Goal: Task Accomplishment & Management: Manage account settings

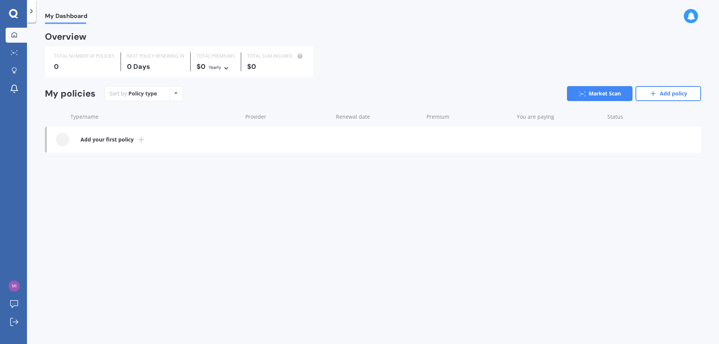
click at [141, 139] on icon at bounding box center [141, 139] width 9 height 9
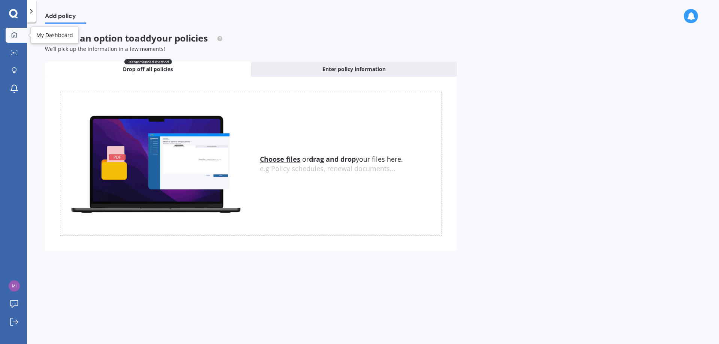
click at [15, 35] on icon at bounding box center [14, 35] width 6 height 6
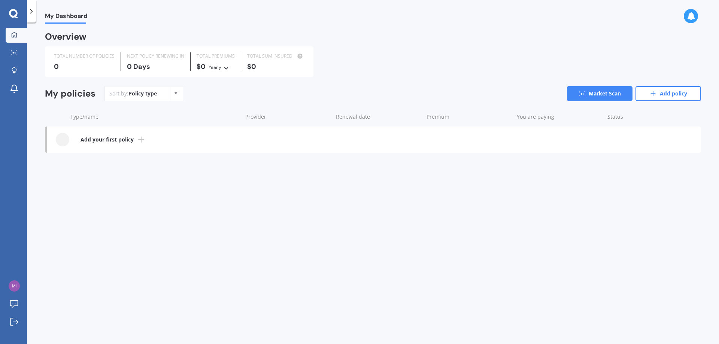
click at [30, 9] on icon at bounding box center [31, 10] width 7 height 7
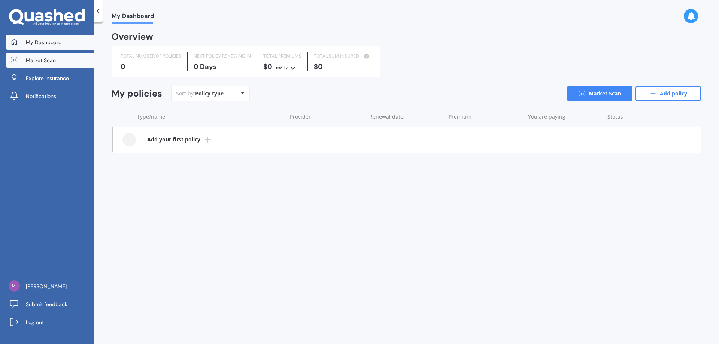
click at [46, 60] on span "Market Scan" at bounding box center [41, 60] width 30 height 7
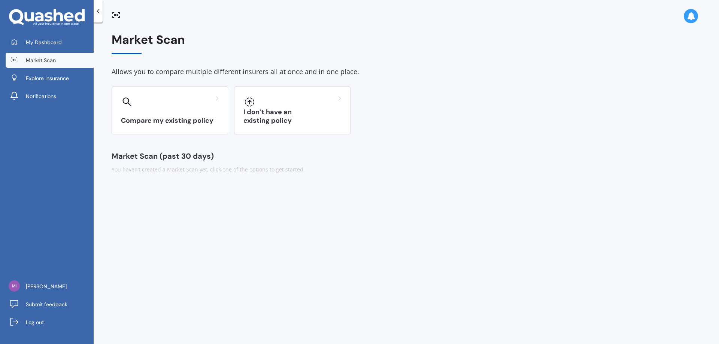
click at [97, 10] on icon at bounding box center [97, 10] width 7 height 7
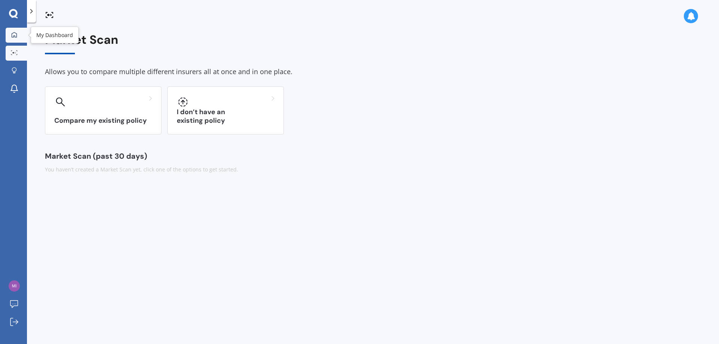
click at [13, 36] on icon at bounding box center [14, 35] width 6 height 6
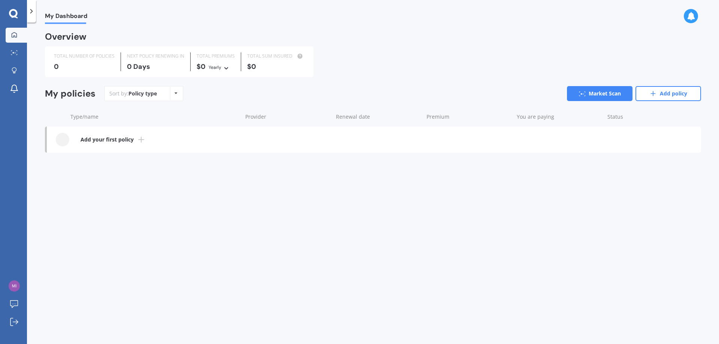
click at [130, 135] on link "Add your first policy" at bounding box center [374, 140] width 654 height 26
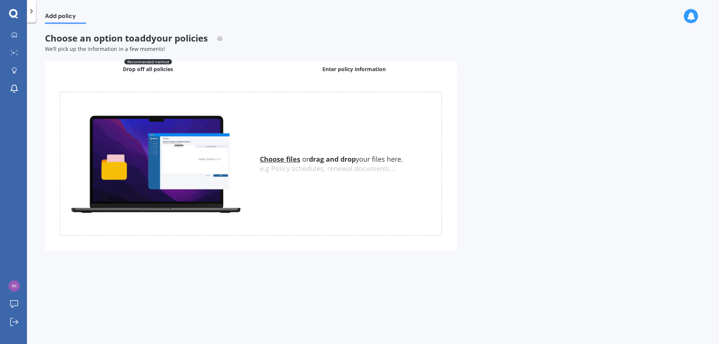
click at [351, 70] on span "Enter policy information" at bounding box center [353, 69] width 63 height 7
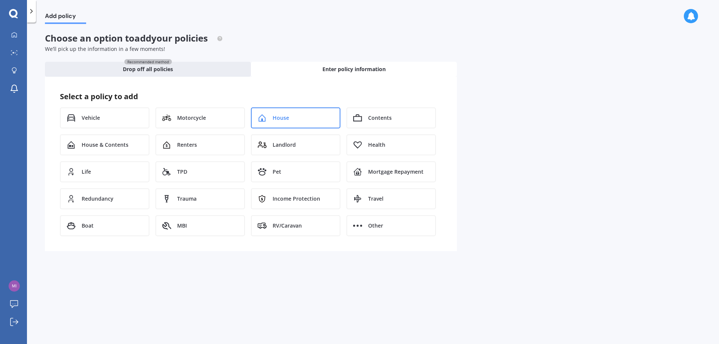
click at [284, 119] on span "House" at bounding box center [281, 117] width 16 height 7
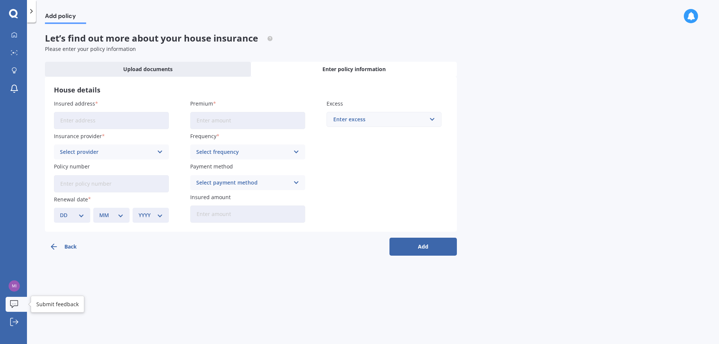
click at [18, 307] on div at bounding box center [14, 304] width 11 height 9
click at [12, 287] on img at bounding box center [14, 286] width 11 height 11
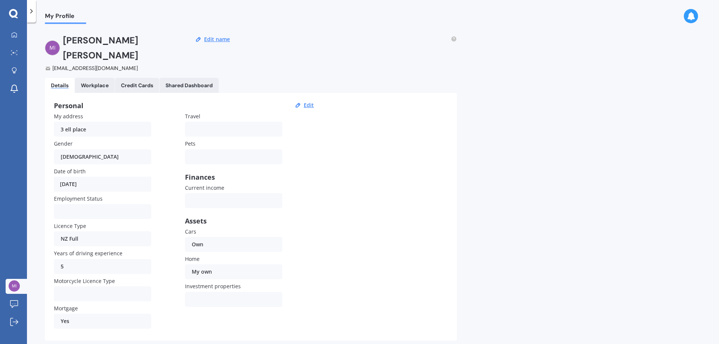
scroll to position [4, 0]
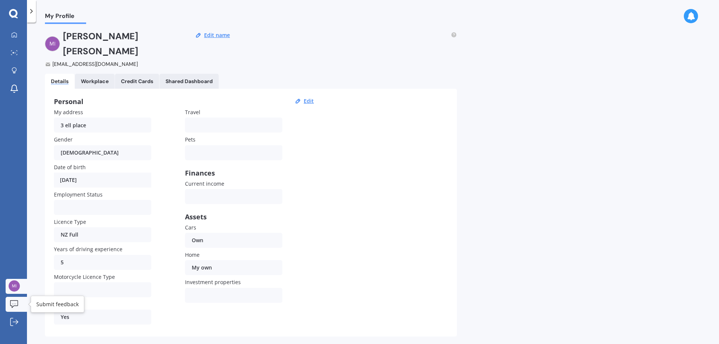
click at [6, 301] on div "[PERSON_NAME] Submit feedback Log out" at bounding box center [13, 306] width 27 height 76
click at [10, 303] on icon at bounding box center [14, 303] width 8 height 7
click at [90, 78] on div "Workplace" at bounding box center [95, 81] width 28 height 6
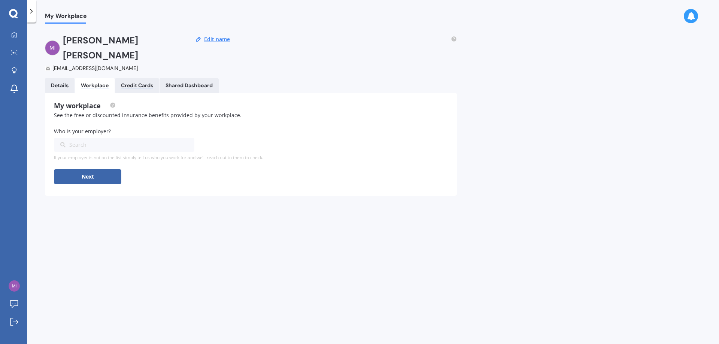
click at [152, 82] on div "Credit Cards" at bounding box center [137, 85] width 32 height 6
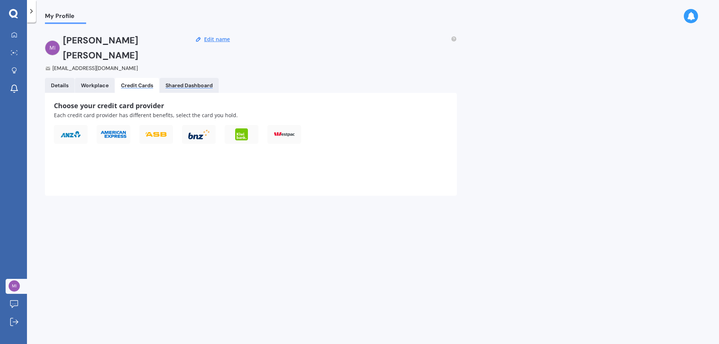
click at [182, 82] on div "Shared Dashboard" at bounding box center [189, 85] width 47 height 6
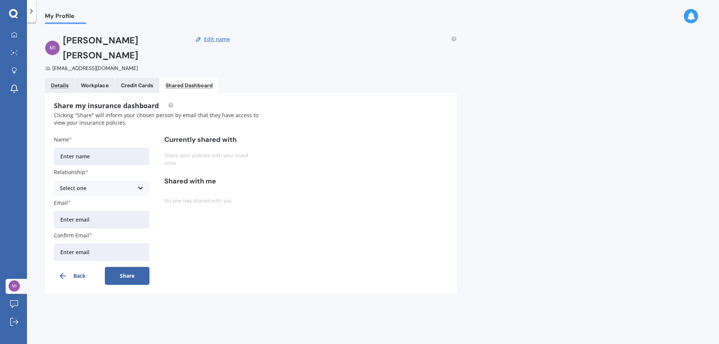
click at [55, 82] on div "Details" at bounding box center [60, 85] width 18 height 6
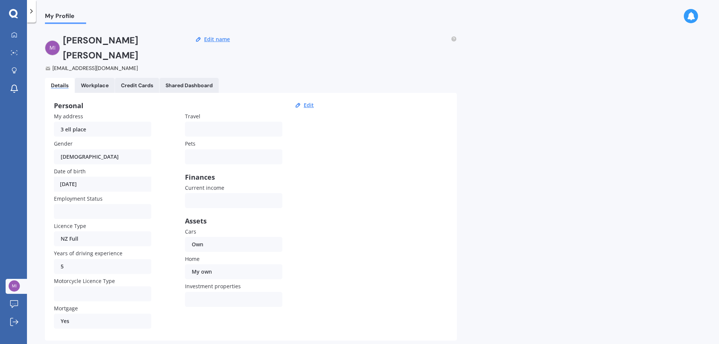
scroll to position [4, 0]
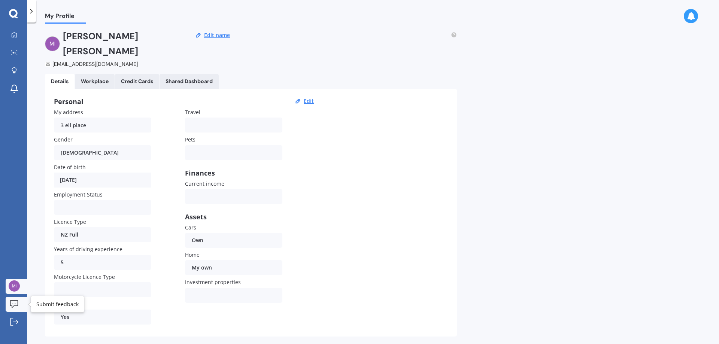
click at [7, 307] on link "Submit feedback" at bounding box center [16, 304] width 21 height 15
click at [33, 10] on icon at bounding box center [31, 10] width 7 height 7
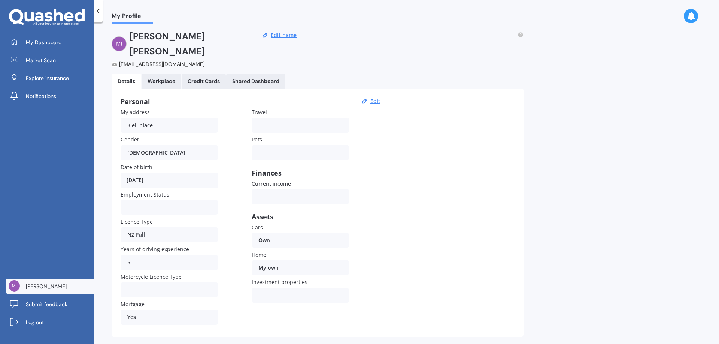
click at [44, 19] on icon at bounding box center [47, 17] width 76 height 17
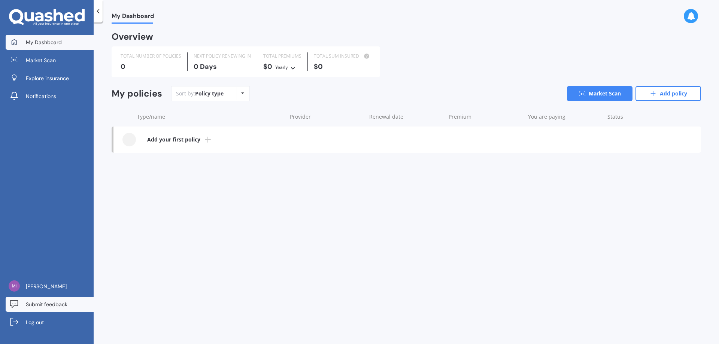
click at [41, 307] on span "Submit feedback" at bounding box center [47, 304] width 42 height 7
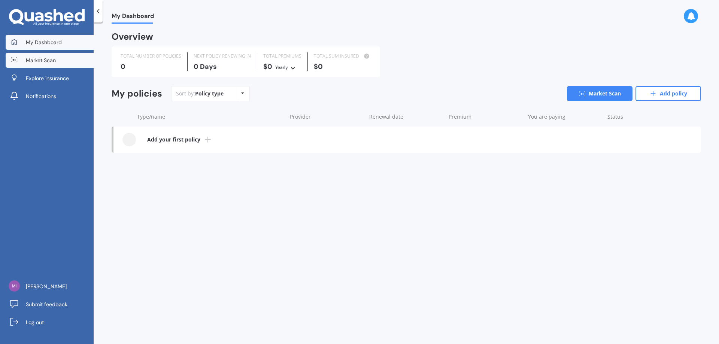
click at [42, 62] on span "Market Scan" at bounding box center [41, 60] width 30 height 7
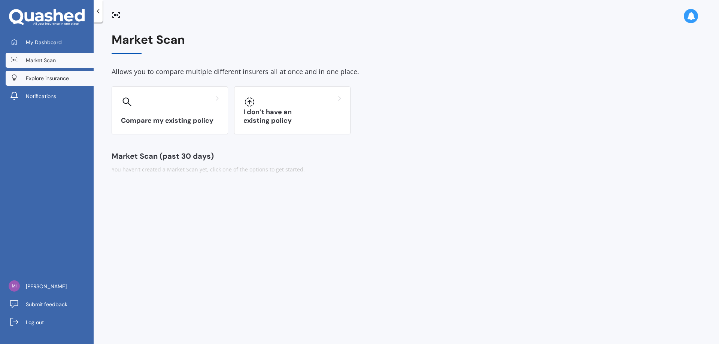
click at [51, 81] on span "Explore insurance" at bounding box center [47, 78] width 43 height 7
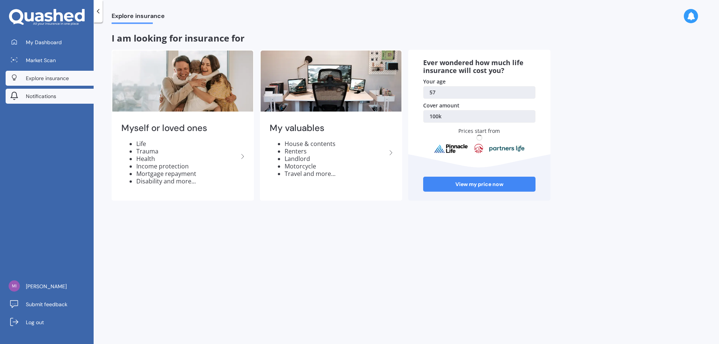
click at [48, 98] on span "Notifications" at bounding box center [41, 96] width 30 height 7
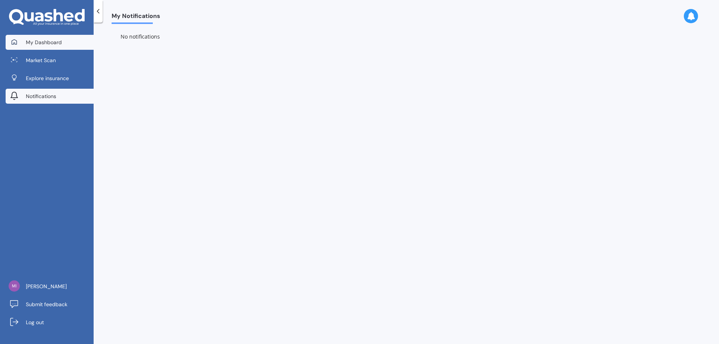
click at [60, 39] on span "My Dashboard" at bounding box center [44, 42] width 36 height 7
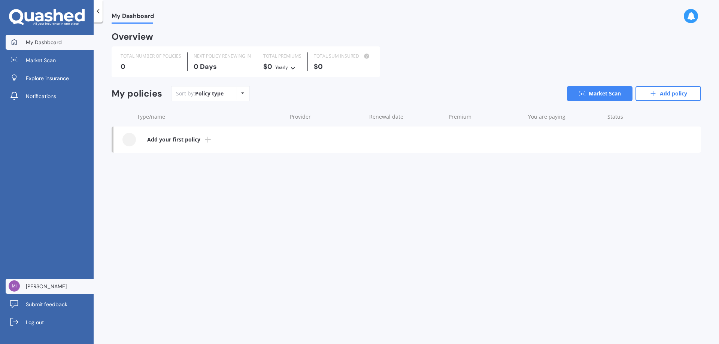
click at [34, 290] on span "[PERSON_NAME]" at bounding box center [46, 286] width 41 height 7
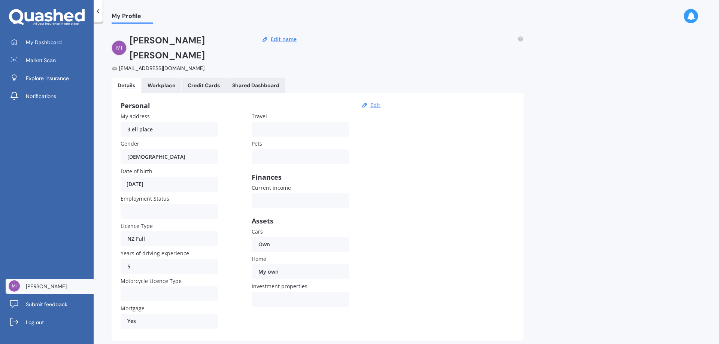
click at [378, 102] on button "Edit" at bounding box center [375, 105] width 15 height 7
select select "28"
select select "04"
click at [205, 178] on select "YYYY 2009 2008 2007 2006 2005 2004 2003 2002 2001 2000 1999 1998 1997 1996 1995…" at bounding box center [202, 184] width 29 height 13
click at [188, 178] on select "YYYY 2009 2008 2007 2006 2005 2004 2003 2002 2001 2000 1999 1998 1997 1996 1995…" at bounding box center [202, 184] width 29 height 13
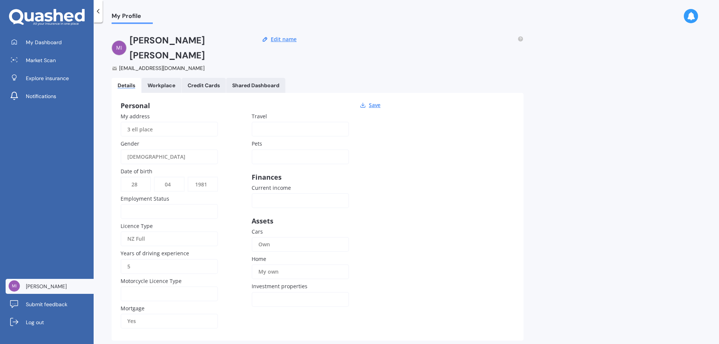
click at [202, 178] on select "YYYY 2009 2008 2007 2006 2005 2004 2003 2002 2001 2000 1999 1998 1997 1996 1995…" at bounding box center [202, 184] width 29 height 13
select select "1970"
click at [188, 178] on select "YYYY 2009 2008 2007 2006 2005 2004 2003 2002 2001 2000 1999 1998 1997 1996 1995…" at bounding box center [202, 184] width 29 height 13
click at [165, 178] on select "MM 01 02 03 04 05 06 07 08 09 10 11 12" at bounding box center [169, 184] width 29 height 13
click at [184, 207] on div at bounding box center [164, 211] width 74 height 8
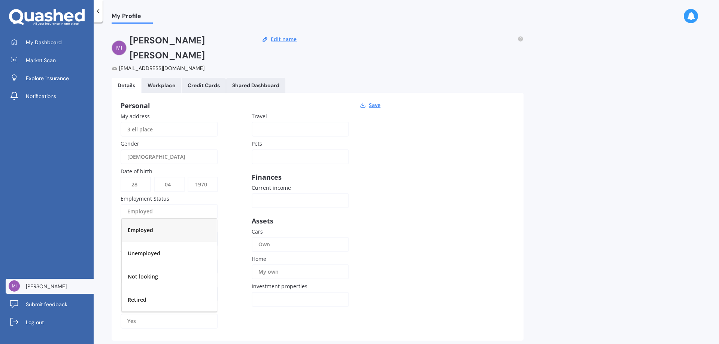
click at [169, 177] on div "MM 01 02 03 04 05 06 07 08 09 10 11 12" at bounding box center [169, 184] width 30 height 15
click at [169, 178] on select "MM 01 02 03 04 05 06 07 08 09 10 11 12" at bounding box center [169, 184] width 29 height 13
select select "01"
click at [155, 178] on select "MM 01 02 03 04 05 06 07 08 09 10 11 12" at bounding box center [169, 184] width 29 height 13
click at [139, 178] on select "DD 01 02 03 04 05 06 07 08 09 10 11 12 13 14 15 16 17 18 19 20 21 22 23 24 25 2…" at bounding box center [135, 184] width 29 height 13
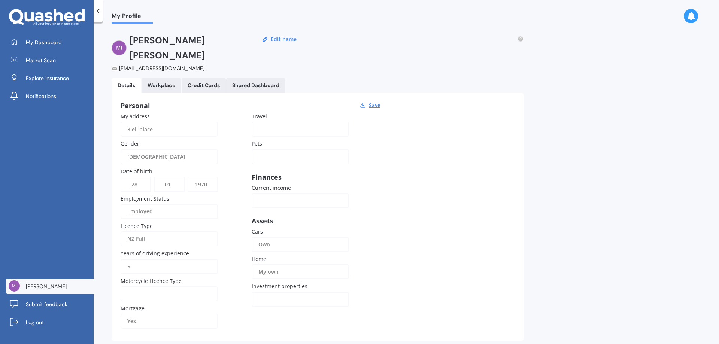
select select "01"
click at [121, 178] on select "DD 01 02 03 04 05 06 07 08 09 10 11 12 13 14 15 16 17 18 19 20 21 22 23 24 25 2…" at bounding box center [135, 184] width 29 height 13
drag, startPoint x: 448, startPoint y: 255, endPoint x: 446, endPoint y: 247, distance: 8.3
click at [448, 255] on div "Personal Save My address 3 ell place Gender [DEMOGRAPHIC_DATA] [DEMOGRAPHIC_DAT…" at bounding box center [318, 217] width 412 height 248
click at [159, 231] on div "NZ Full" at bounding box center [164, 238] width 74 height 15
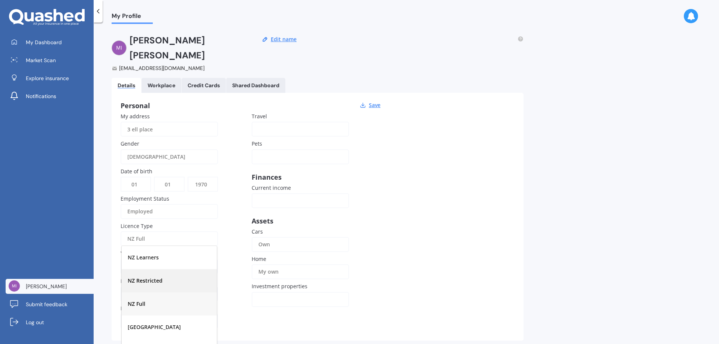
click at [152, 277] on span "NZ Restricted" at bounding box center [145, 280] width 35 height 7
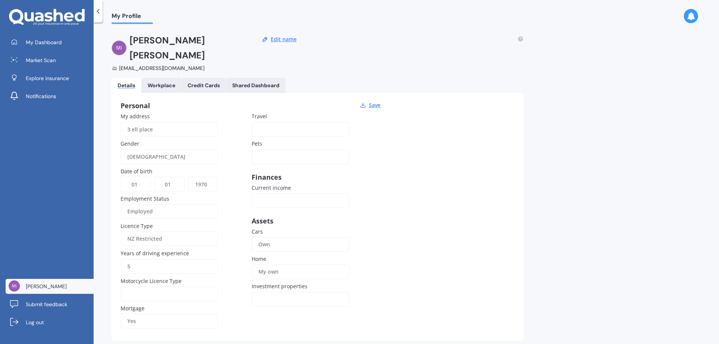
click at [150, 259] on input "5" at bounding box center [169, 266] width 97 height 15
drag, startPoint x: 147, startPoint y: 253, endPoint x: 105, endPoint y: 249, distance: 42.1
click at [105, 249] on div "My Profile [PERSON_NAME] [EMAIL_ADDRESS][DOMAIN_NAME] Edit name Details Workpla…" at bounding box center [406, 185] width 625 height 322
type input "1"
click at [135, 314] on div "Yes" at bounding box center [164, 321] width 74 height 15
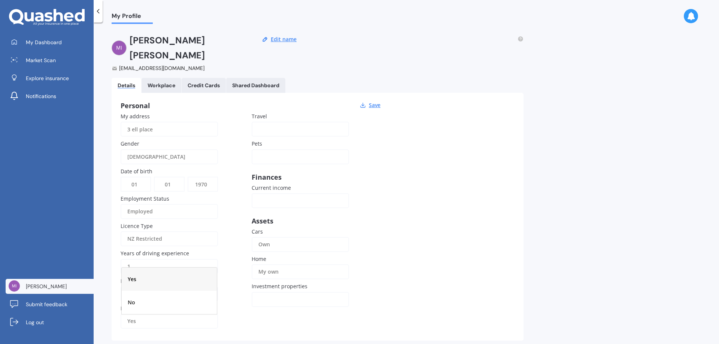
click at [138, 291] on div "No" at bounding box center [169, 302] width 95 height 23
click at [172, 277] on span "Motorcycle Licence Type" at bounding box center [151, 281] width 61 height 8
click at [174, 278] on span "Motorcycle Licence Type" at bounding box center [151, 281] width 61 height 7
click at [148, 263] on div "My address 3 ell place Gender [DEMOGRAPHIC_DATA] [DEMOGRAPHIC_DATA] [DEMOGRAPHI…" at bounding box center [252, 221] width 262 height 219
click at [142, 290] on div at bounding box center [164, 294] width 74 height 8
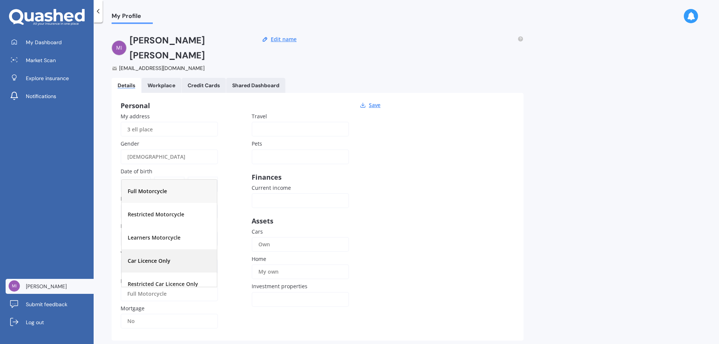
click at [180, 249] on div "Car Licence Only" at bounding box center [169, 260] width 95 height 23
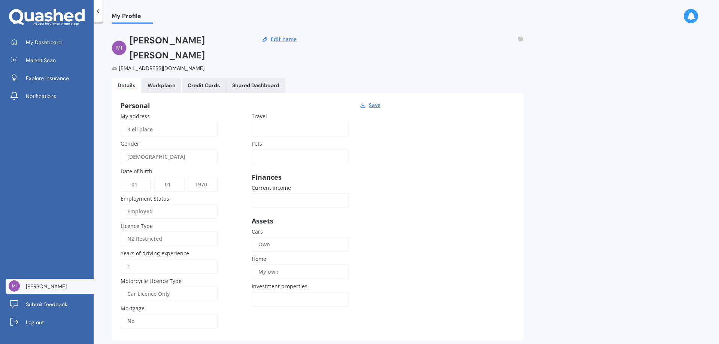
click at [415, 321] on div "Personal Save My address 3 ell place Gender [DEMOGRAPHIC_DATA] [DEMOGRAPHIC_DAT…" at bounding box center [318, 217] width 412 height 248
click at [173, 122] on input "3 ell place" at bounding box center [169, 129] width 97 height 15
drag, startPoint x: 126, startPoint y: 114, endPoint x: 142, endPoint y: 112, distance: 15.5
click at [129, 122] on input "3 ell place" at bounding box center [169, 129] width 97 height 15
type input "[STREET_ADDRESS]"
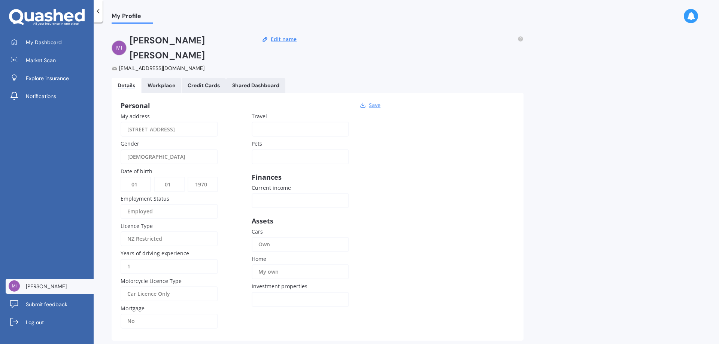
click at [375, 102] on button "Save" at bounding box center [375, 105] width 16 height 7
click at [287, 40] on button "Edit name" at bounding box center [284, 39] width 30 height 7
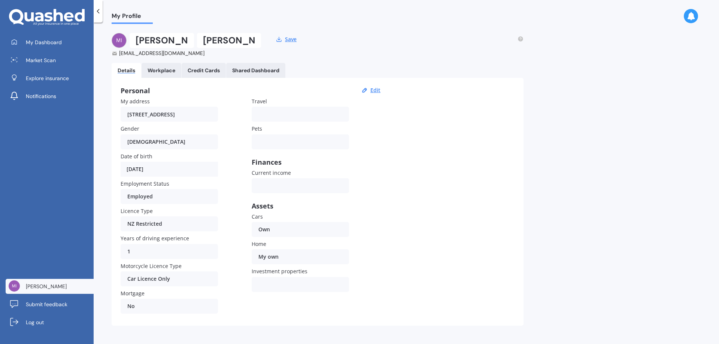
drag, startPoint x: 176, startPoint y: 41, endPoint x: 192, endPoint y: 42, distance: 15.4
click at [178, 40] on input "[PERSON_NAME]" at bounding box center [162, 40] width 64 height 15
drag, startPoint x: 202, startPoint y: 41, endPoint x: 206, endPoint y: 40, distance: 4.1
click at [203, 40] on input "[PERSON_NAME]" at bounding box center [229, 40] width 64 height 15
type input "Micky"
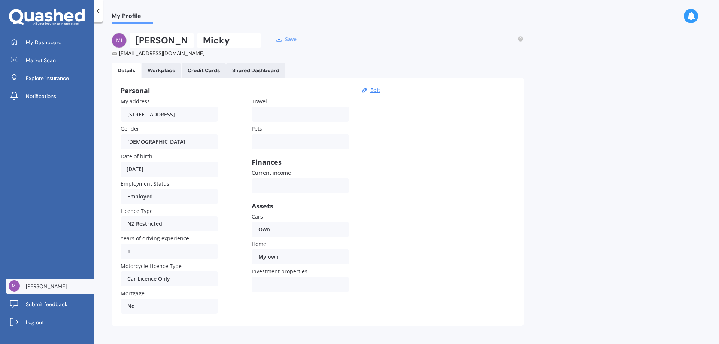
click at [288, 37] on button "Save" at bounding box center [291, 39] width 16 height 7
click at [166, 67] on link "Workplace" at bounding box center [162, 70] width 40 height 15
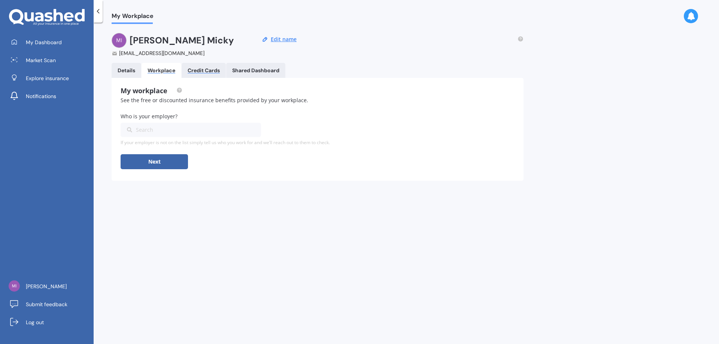
click at [212, 73] on div "Credit Cards" at bounding box center [204, 70] width 32 height 6
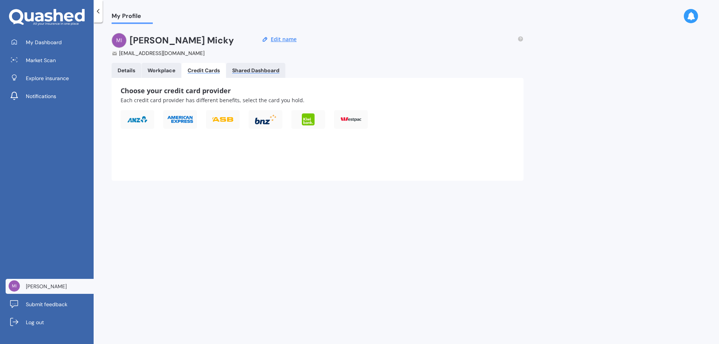
click at [254, 71] on div "Shared Dashboard" at bounding box center [255, 70] width 47 height 6
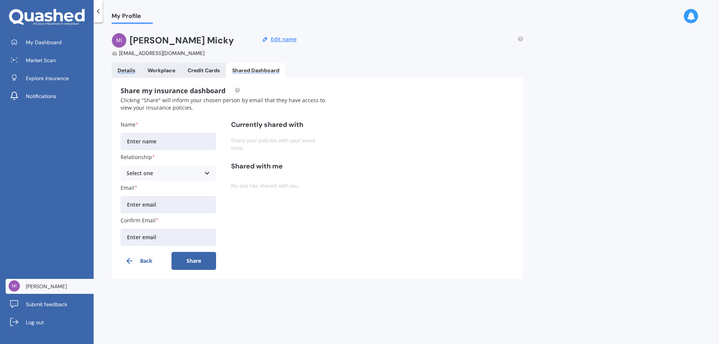
click at [127, 73] on div "Details" at bounding box center [127, 70] width 18 height 6
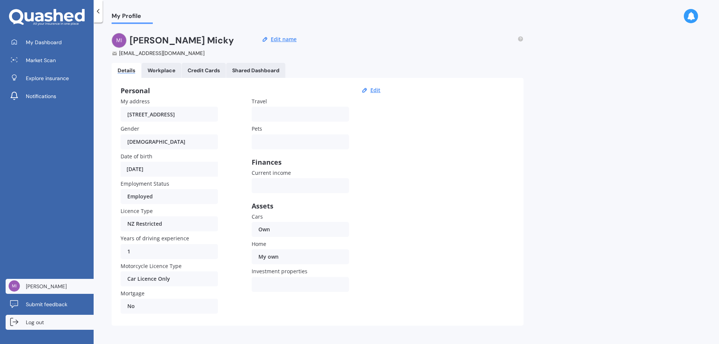
click at [28, 322] on span "Log out" at bounding box center [35, 322] width 18 height 7
